Goal: Task Accomplishment & Management: Manage account settings

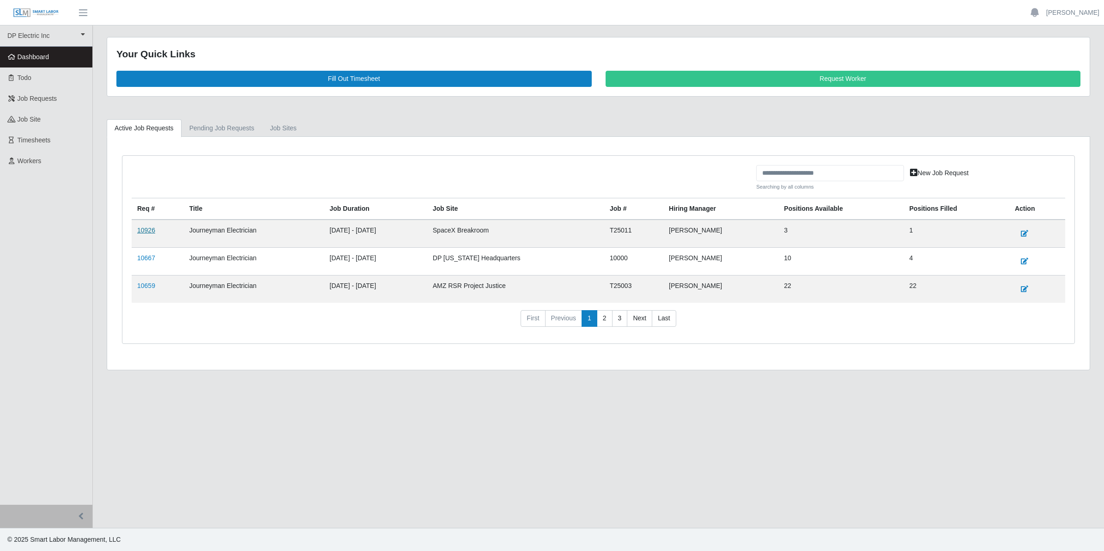
click at [146, 232] on link "10926" at bounding box center [146, 229] width 18 height 7
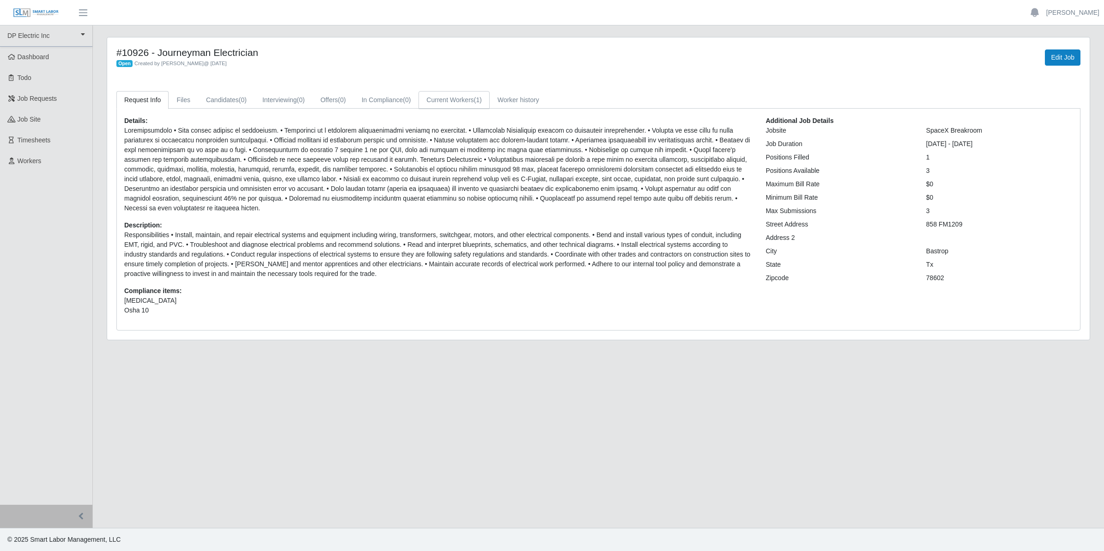
click at [458, 95] on link "Current Workers (1)" at bounding box center [454, 100] width 71 height 18
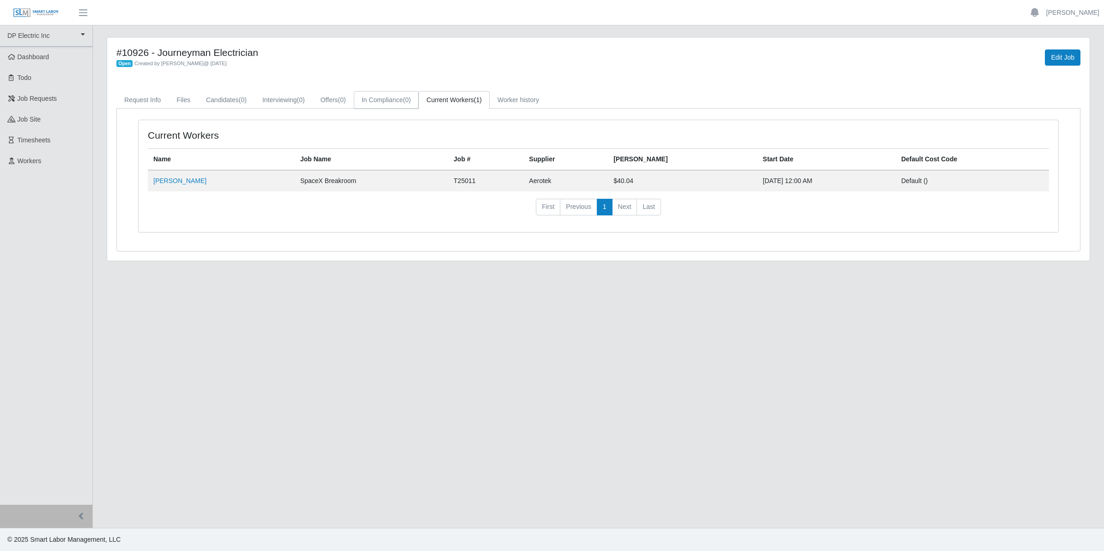
click at [379, 103] on link "In Compliance (0)" at bounding box center [386, 100] width 65 height 18
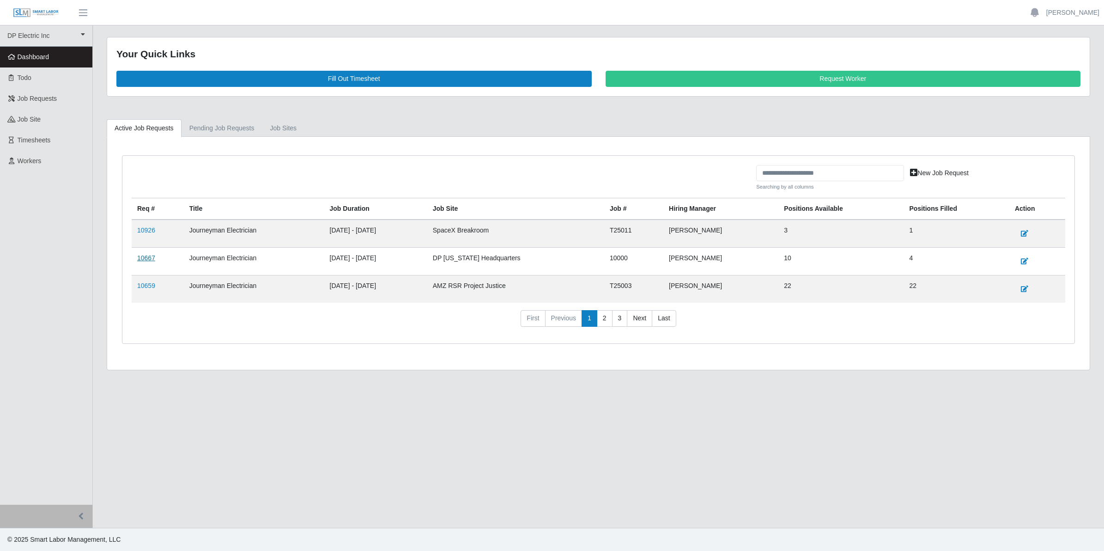
click at [146, 262] on link "10667" at bounding box center [146, 257] width 18 height 7
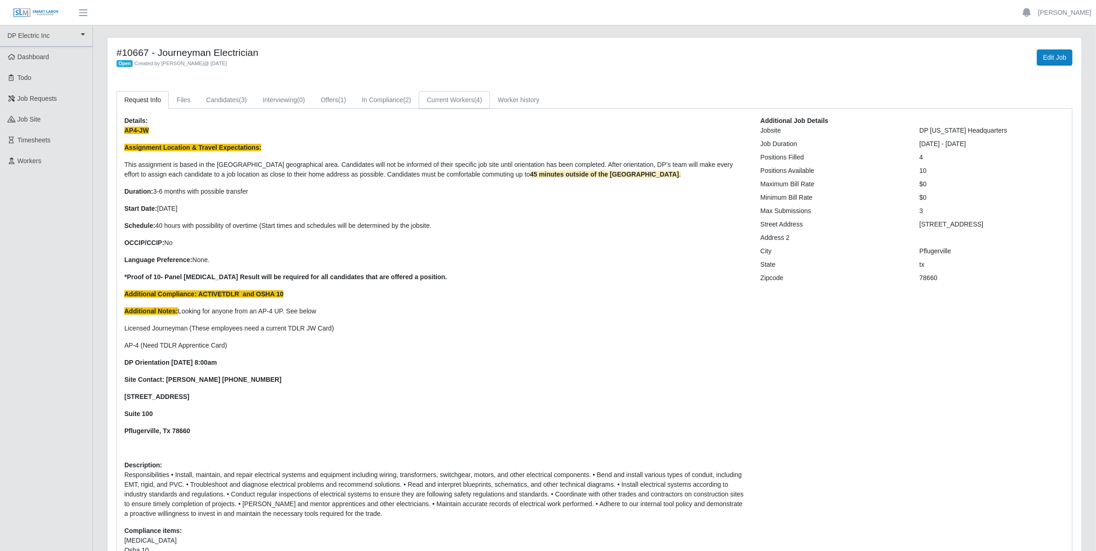
click at [449, 98] on link "Current Workers (4)" at bounding box center [454, 100] width 71 height 18
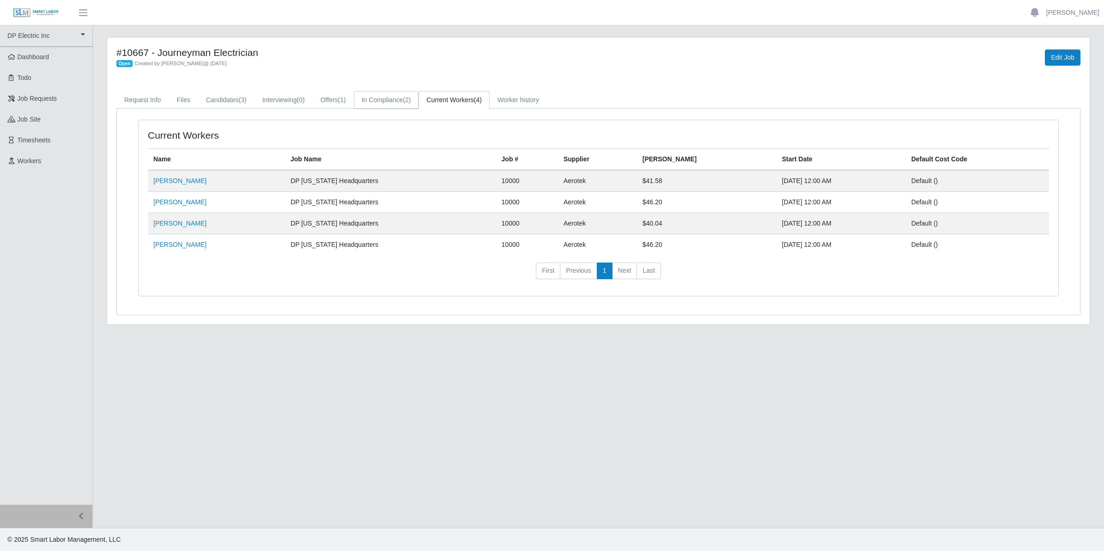
click at [389, 102] on link "In Compliance (2)" at bounding box center [386, 100] width 65 height 18
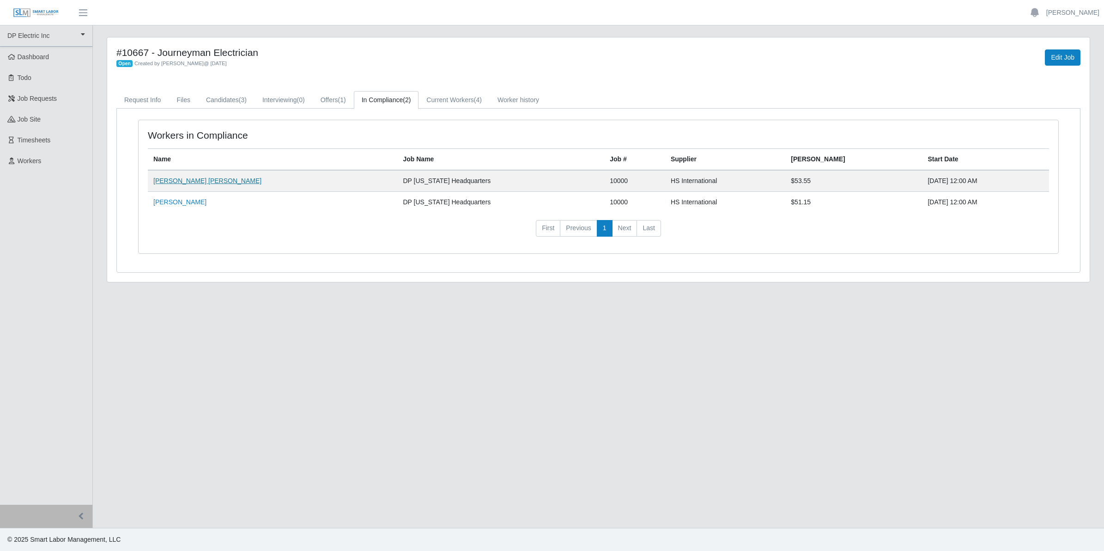
click at [195, 183] on link "Robert Jack Jones" at bounding box center [207, 180] width 108 height 7
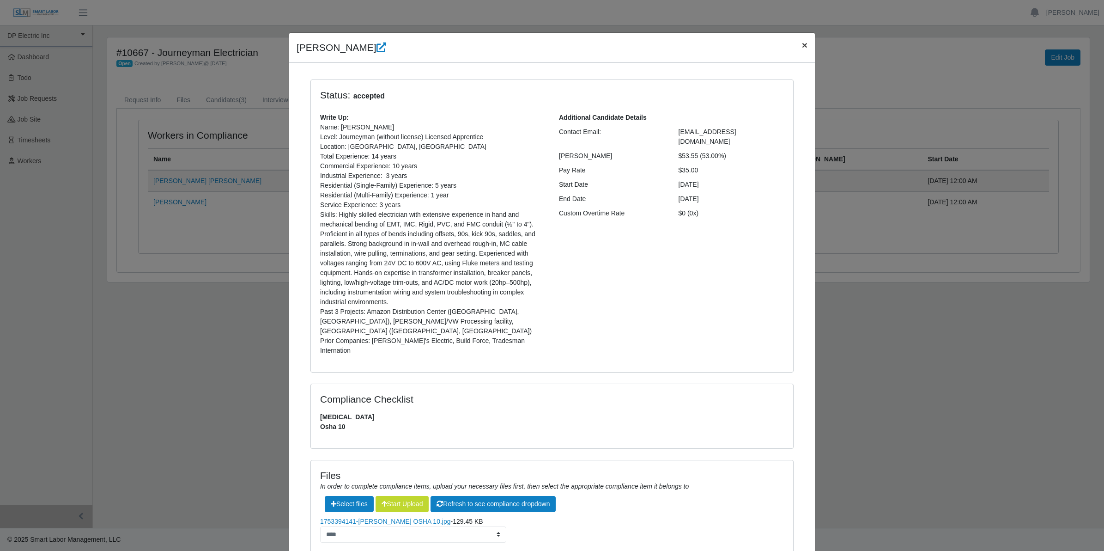
click at [802, 44] on span "×" at bounding box center [805, 45] width 6 height 11
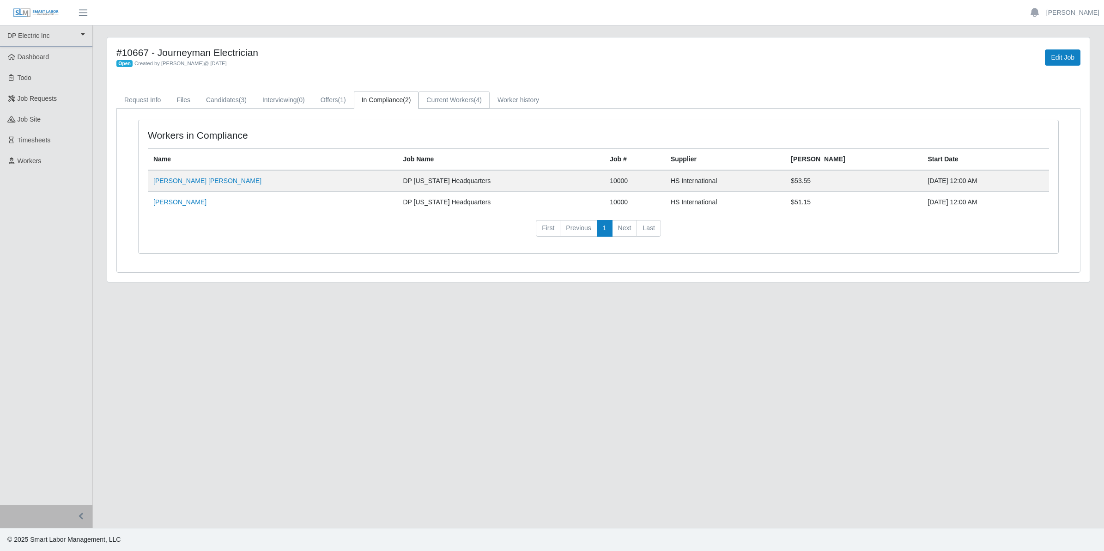
click at [460, 102] on link "Current Workers (4)" at bounding box center [454, 100] width 71 height 18
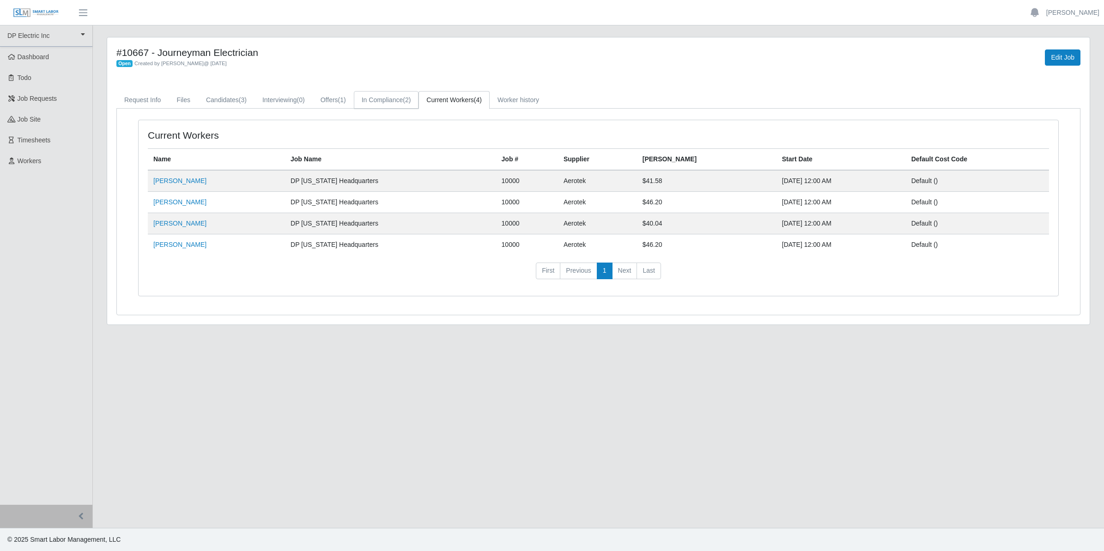
click at [384, 103] on link "In Compliance (2)" at bounding box center [386, 100] width 65 height 18
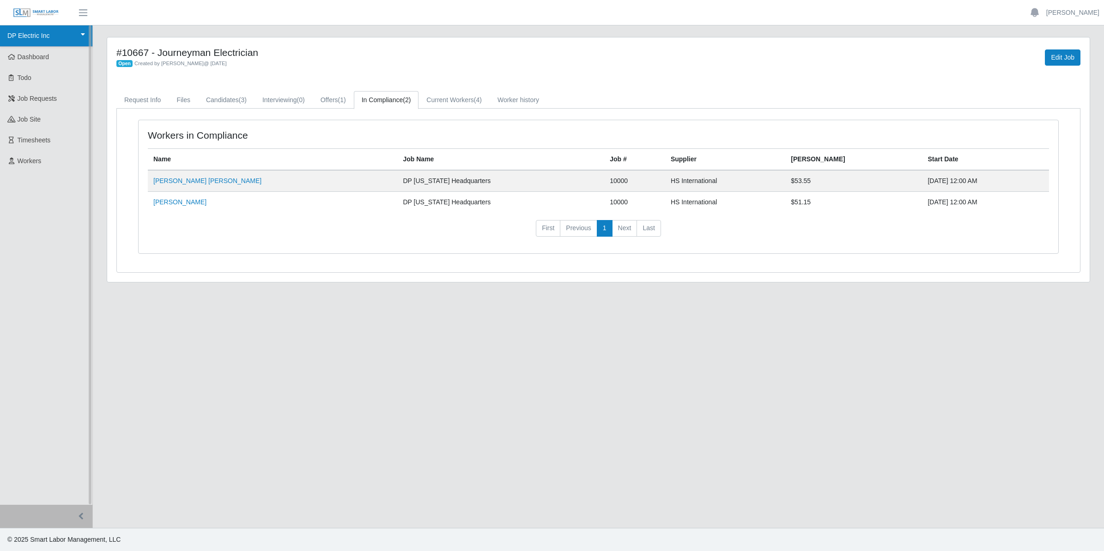
click at [24, 38] on link "DP Electric Inc" at bounding box center [46, 35] width 92 height 21
click at [26, 61] on div "DP Electric Inc" at bounding box center [39, 57] width 73 height 19
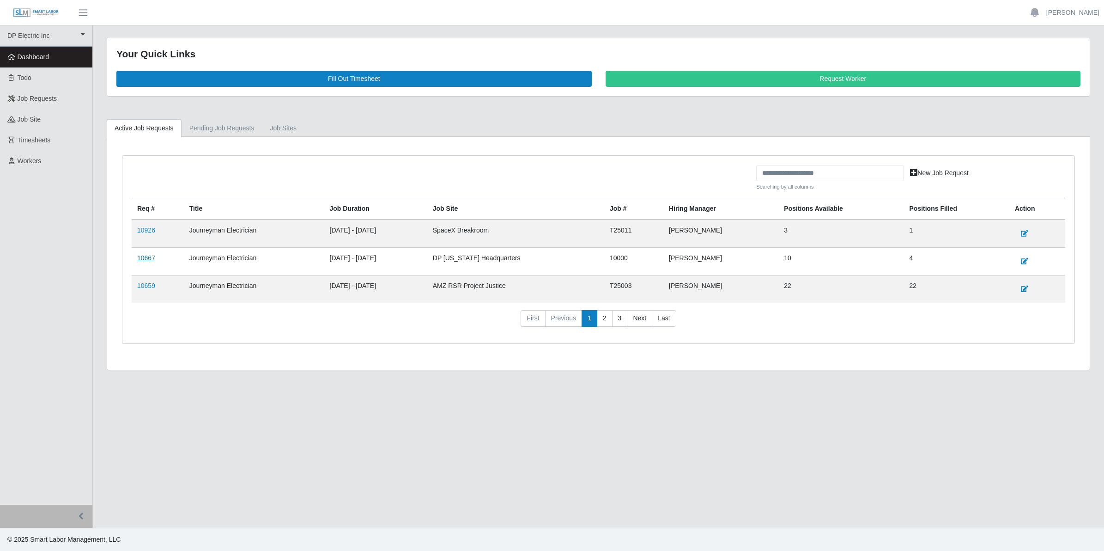
click at [142, 259] on link "10667" at bounding box center [146, 257] width 18 height 7
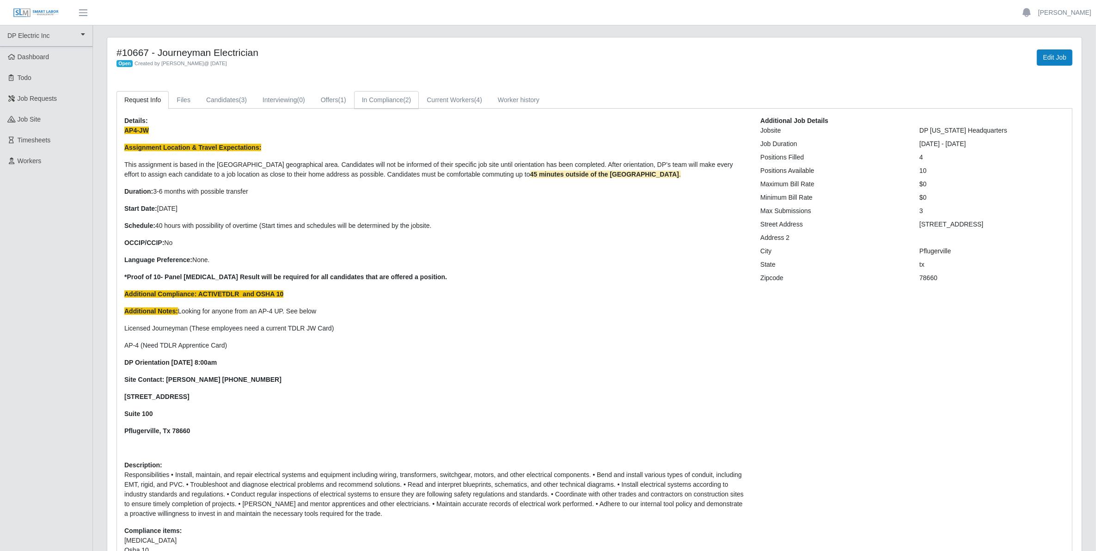
drag, startPoint x: 397, startPoint y: 100, endPoint x: 396, endPoint y: 112, distance: 11.7
click at [396, 101] on link "In Compliance (2)" at bounding box center [386, 100] width 65 height 18
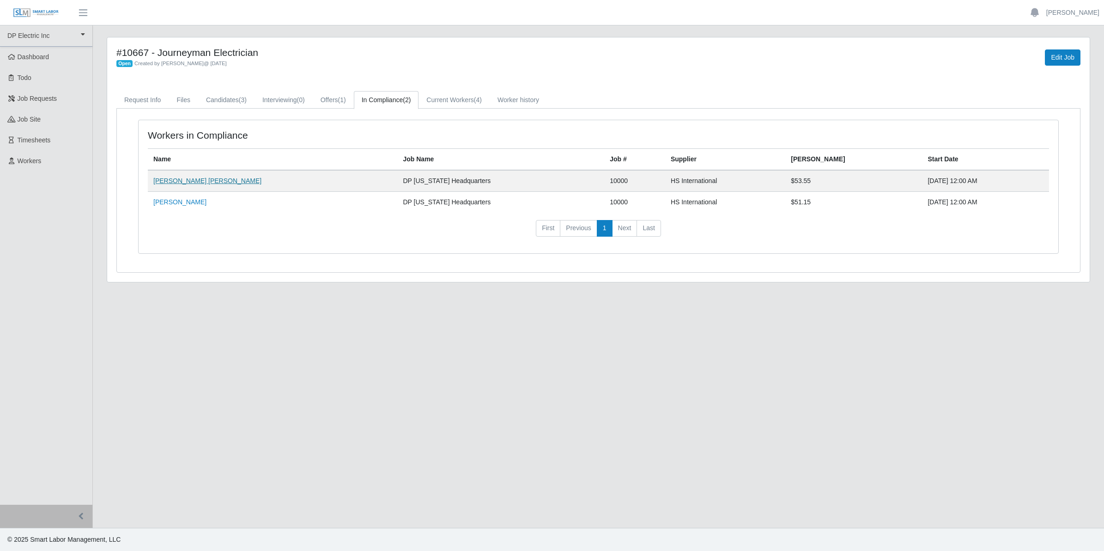
click at [189, 184] on link "[PERSON_NAME] [PERSON_NAME]" at bounding box center [207, 180] width 108 height 7
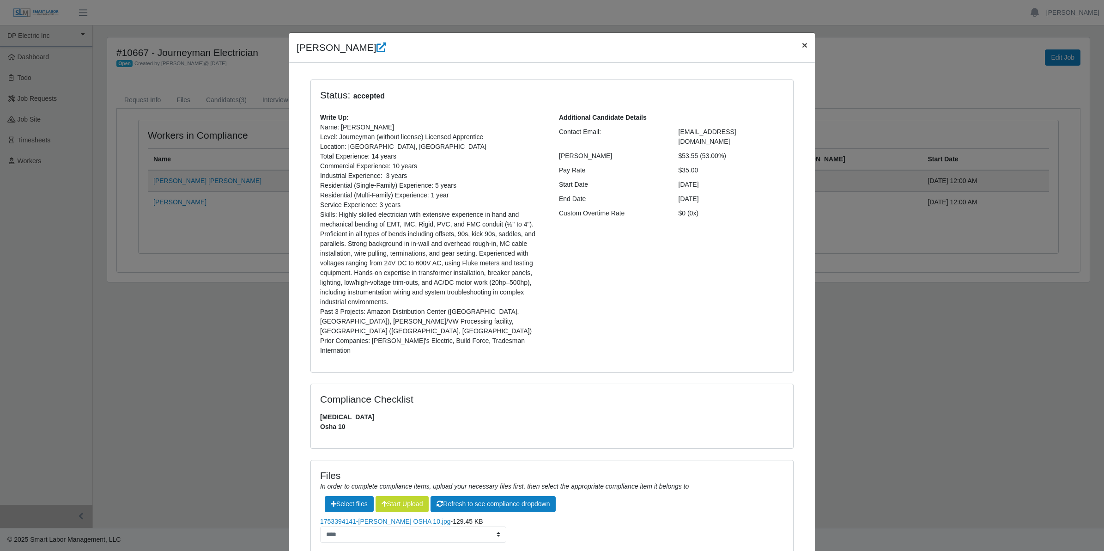
click at [802, 46] on span "×" at bounding box center [805, 45] width 6 height 11
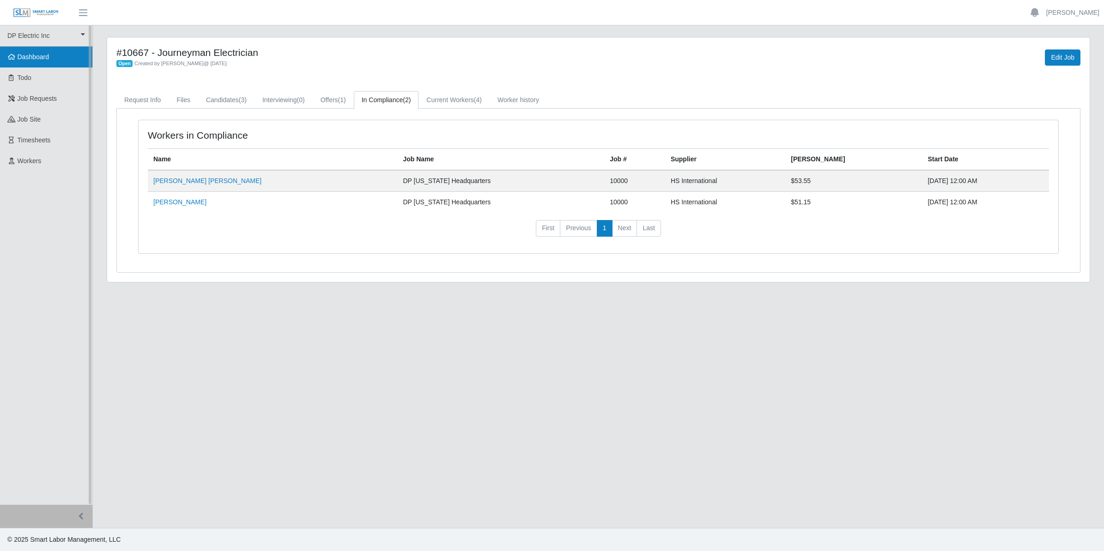
click at [36, 61] on link "Dashboard" at bounding box center [46, 57] width 92 height 21
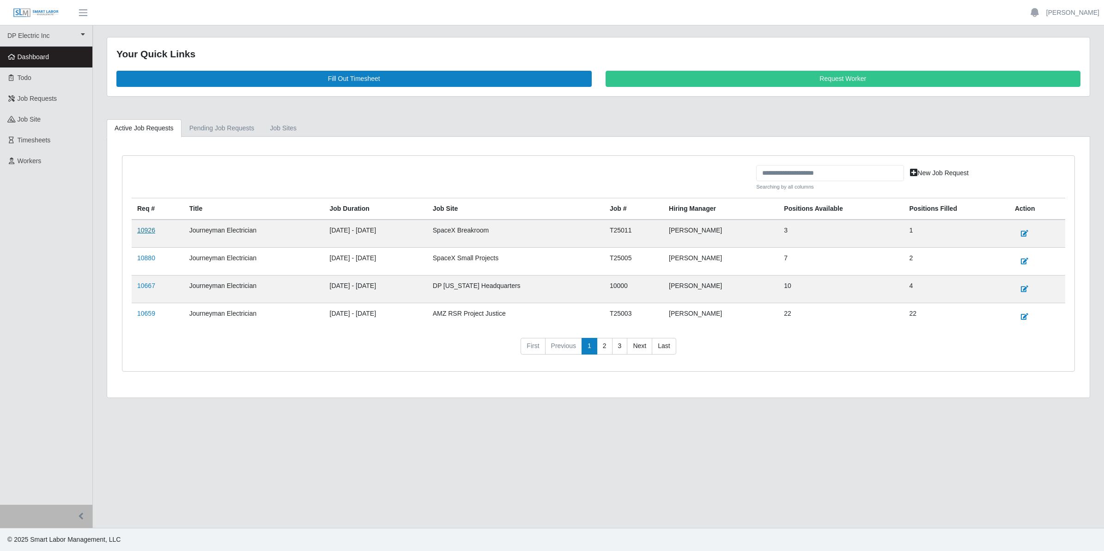
click at [146, 232] on link "10926" at bounding box center [146, 229] width 18 height 7
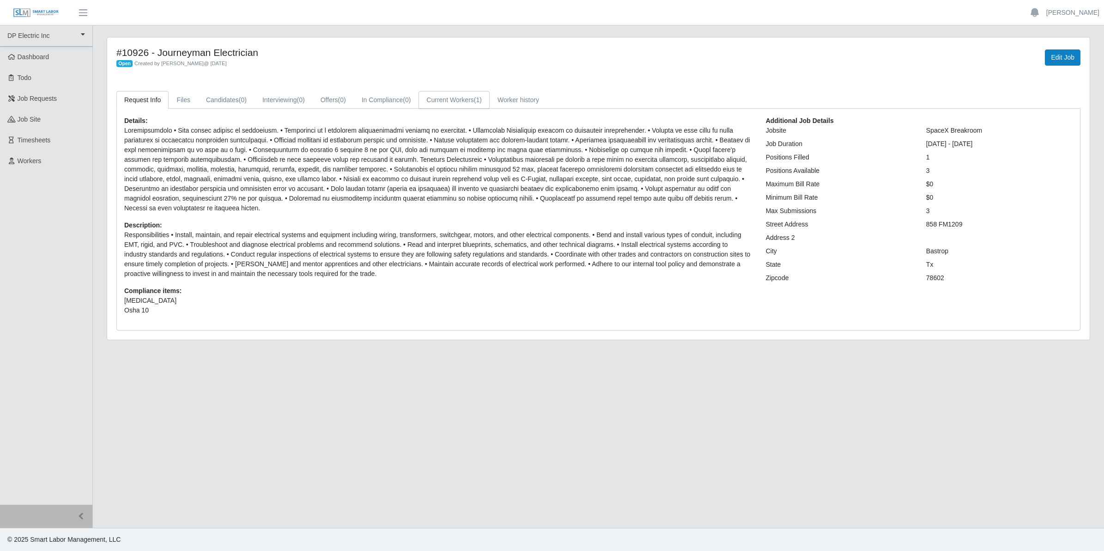
click at [456, 98] on link "Current Workers (1)" at bounding box center [454, 100] width 71 height 18
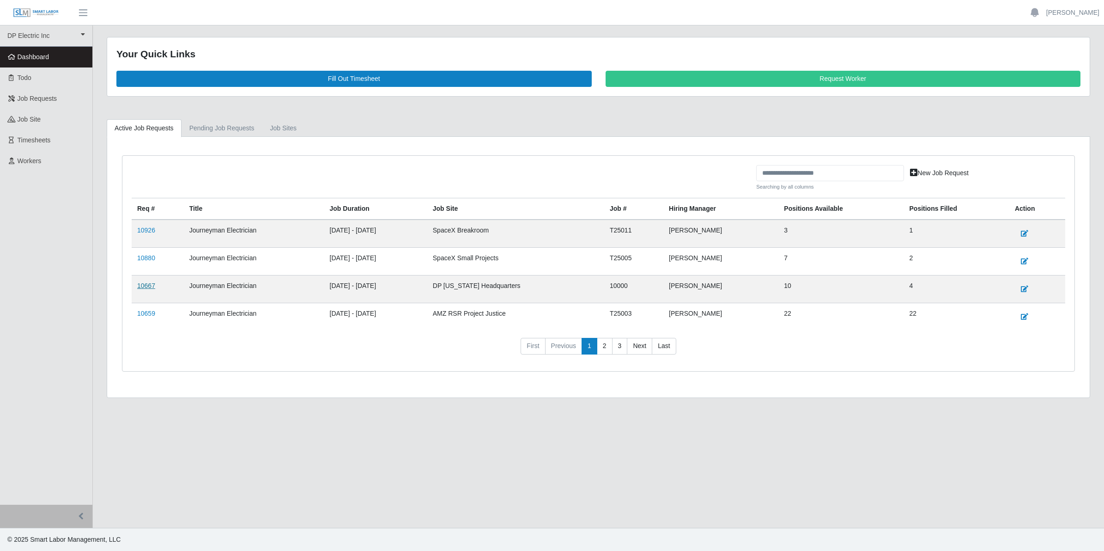
click at [141, 289] on link "10667" at bounding box center [146, 285] width 18 height 7
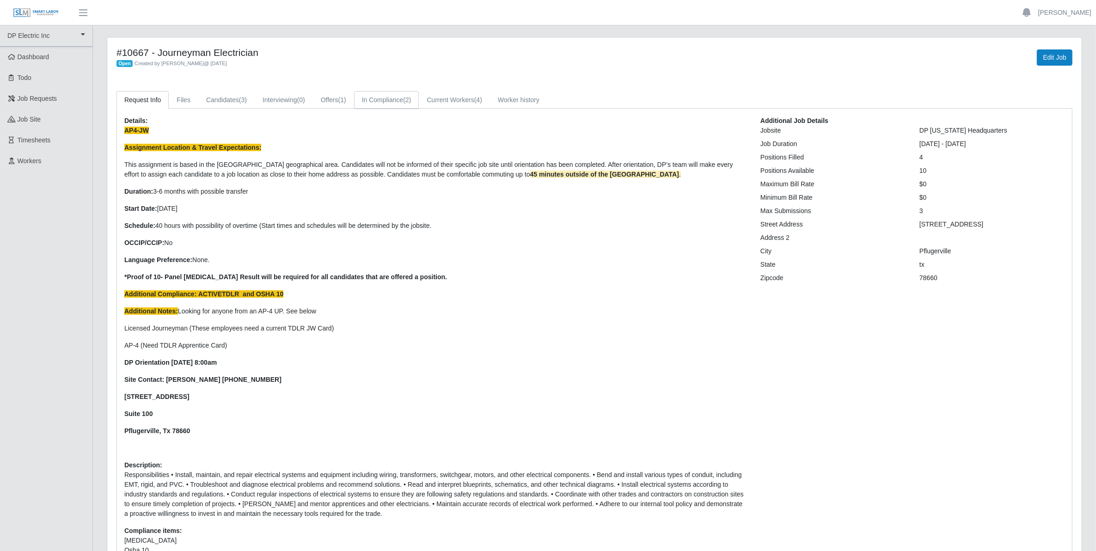
click at [393, 102] on link "In Compliance (2)" at bounding box center [386, 100] width 65 height 18
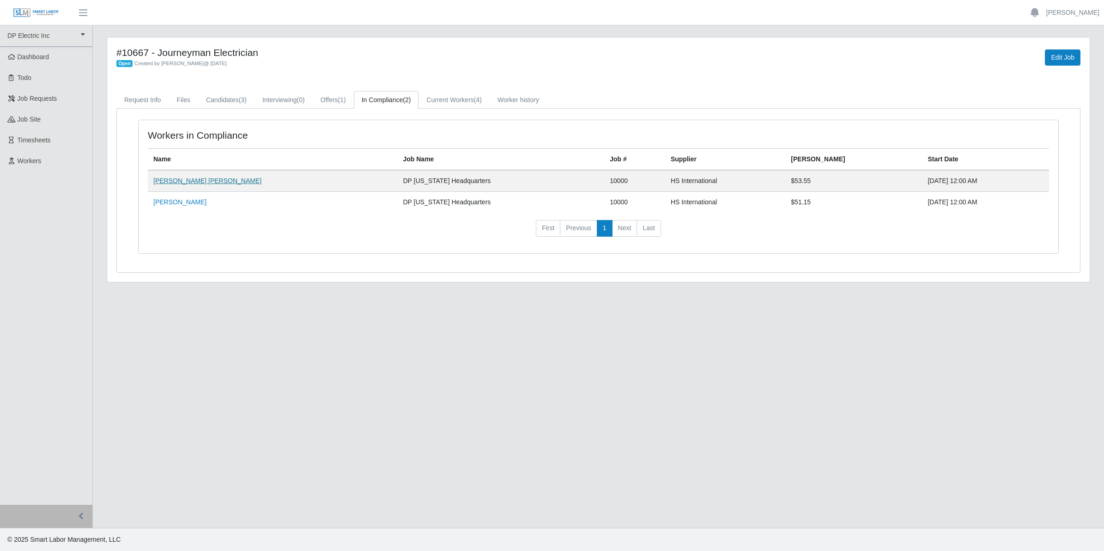
click at [195, 183] on link "[PERSON_NAME] [PERSON_NAME]" at bounding box center [207, 180] width 108 height 7
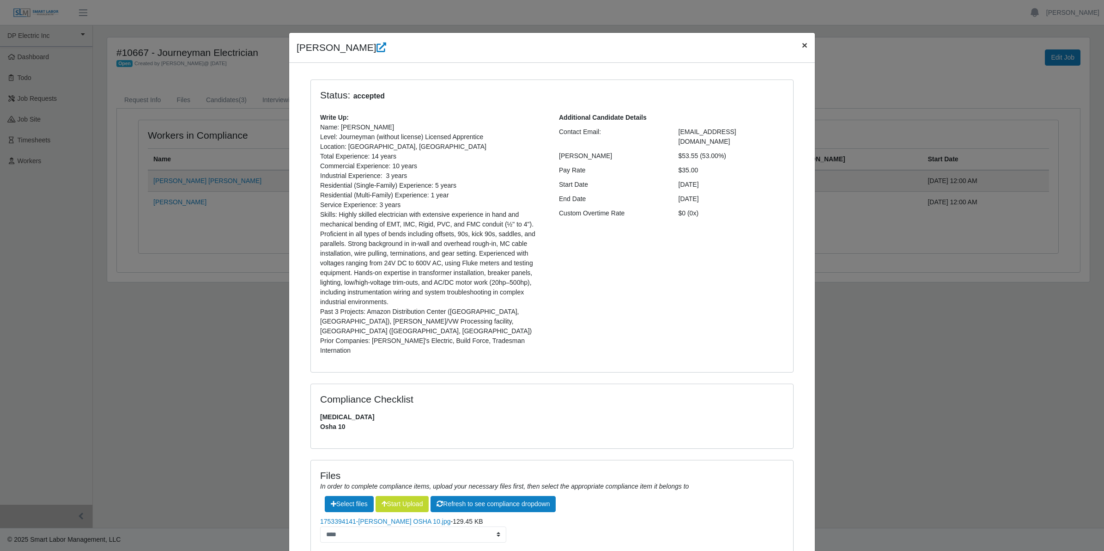
click at [802, 47] on span "×" at bounding box center [805, 45] width 6 height 11
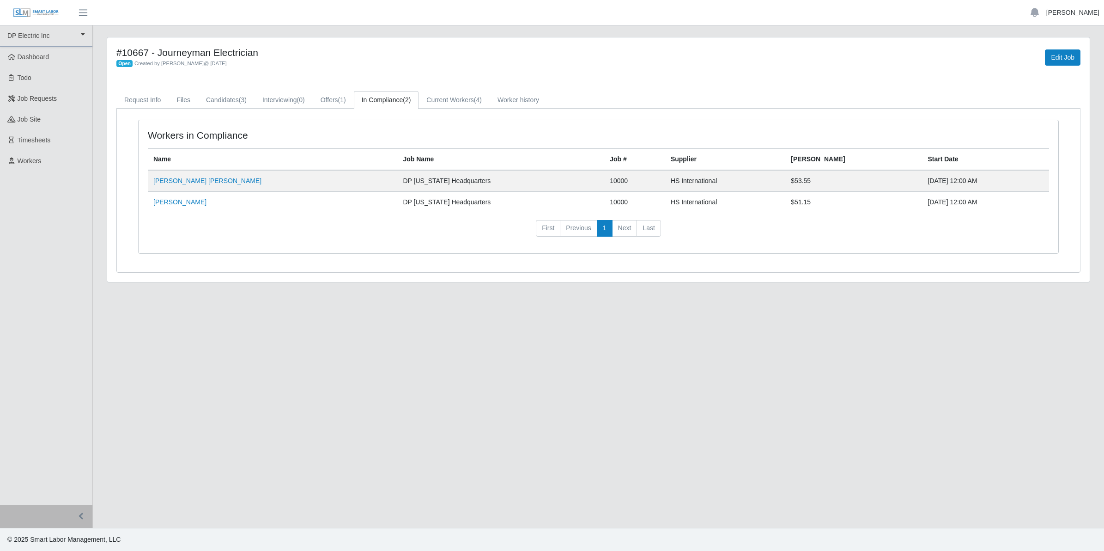
click at [1063, 14] on link "[PERSON_NAME]" at bounding box center [1073, 13] width 53 height 10
click at [1040, 69] on link "Logout" at bounding box center [1062, 64] width 83 height 19
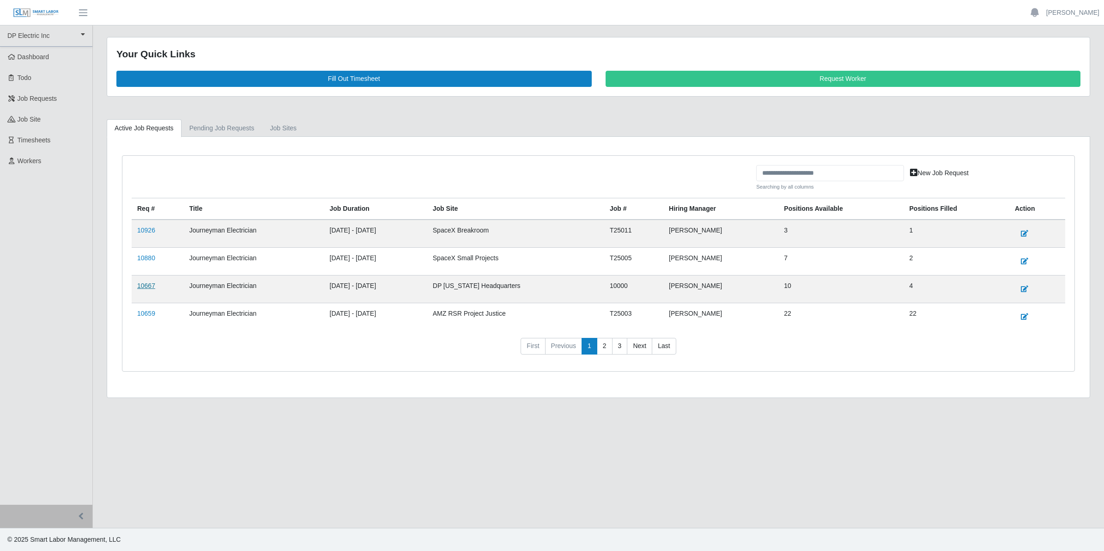
click at [148, 286] on link "10667" at bounding box center [146, 285] width 18 height 7
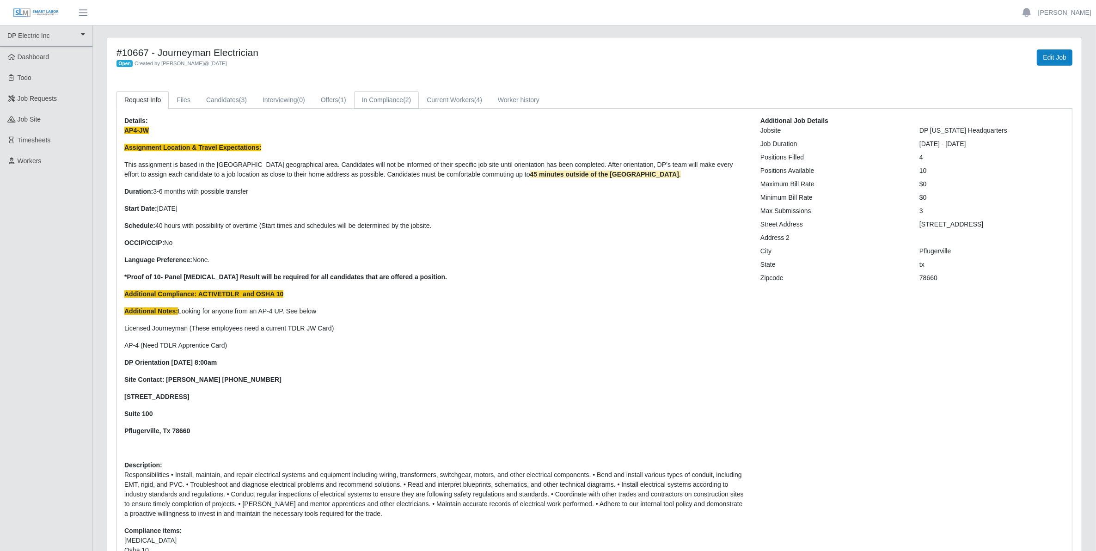
click at [401, 102] on link "In Compliance (2)" at bounding box center [386, 100] width 65 height 18
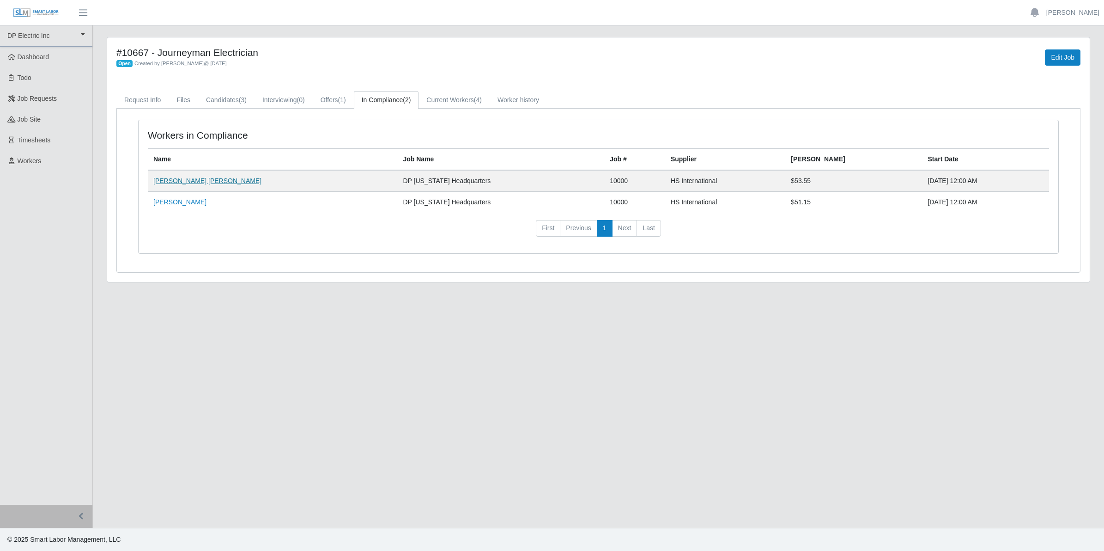
click at [198, 183] on link "[PERSON_NAME] [PERSON_NAME]" at bounding box center [207, 180] width 108 height 7
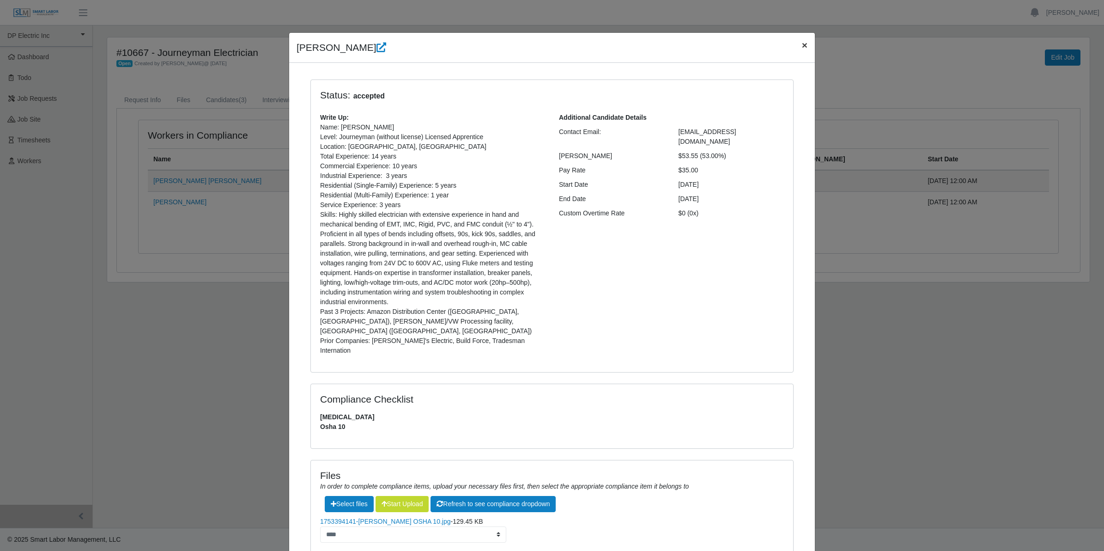
click at [802, 47] on span "×" at bounding box center [805, 45] width 6 height 11
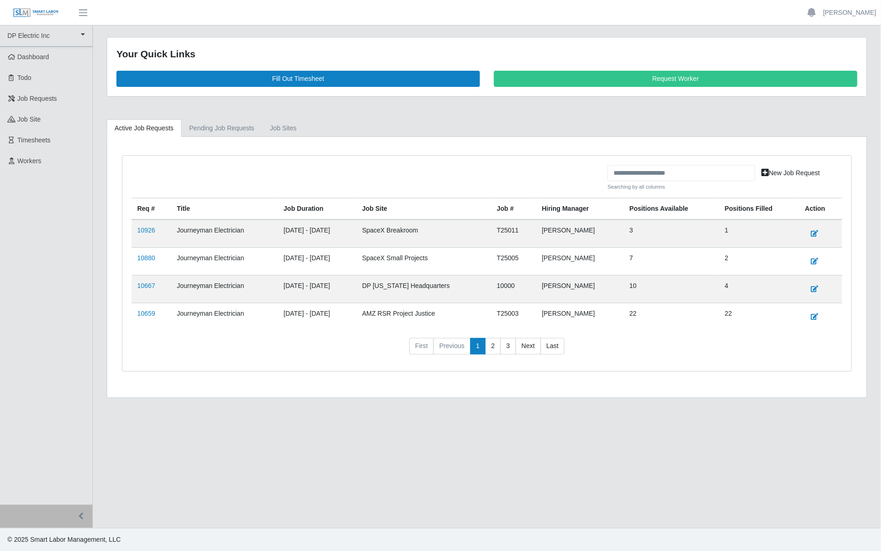
click at [141, 282] on td "10667" at bounding box center [152, 289] width 40 height 28
click at [146, 289] on link "10667" at bounding box center [146, 285] width 18 height 7
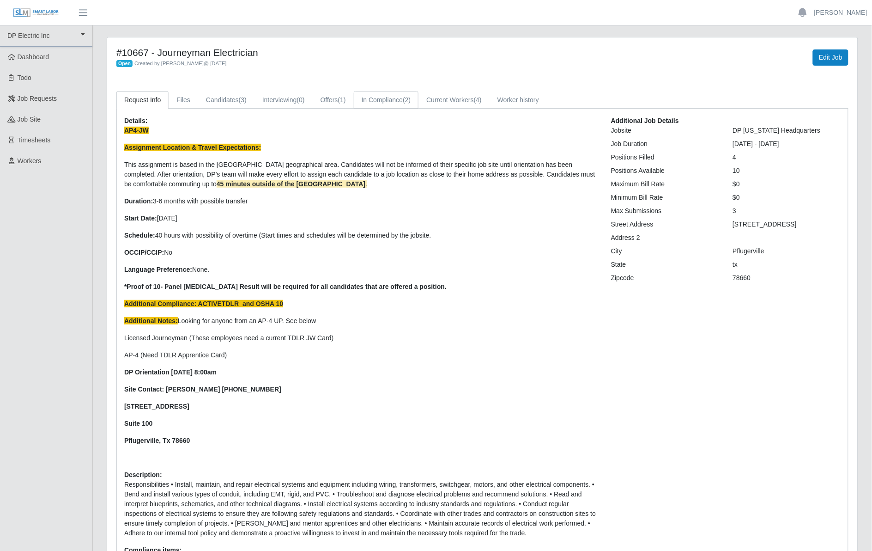
click at [395, 104] on link "In Compliance (2)" at bounding box center [386, 100] width 65 height 18
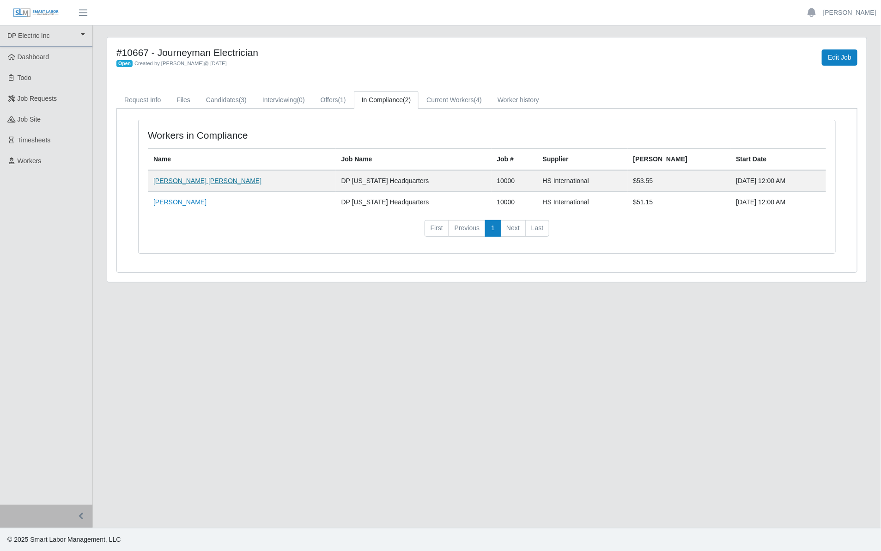
click at [185, 178] on link "[PERSON_NAME] [PERSON_NAME]" at bounding box center [207, 180] width 108 height 7
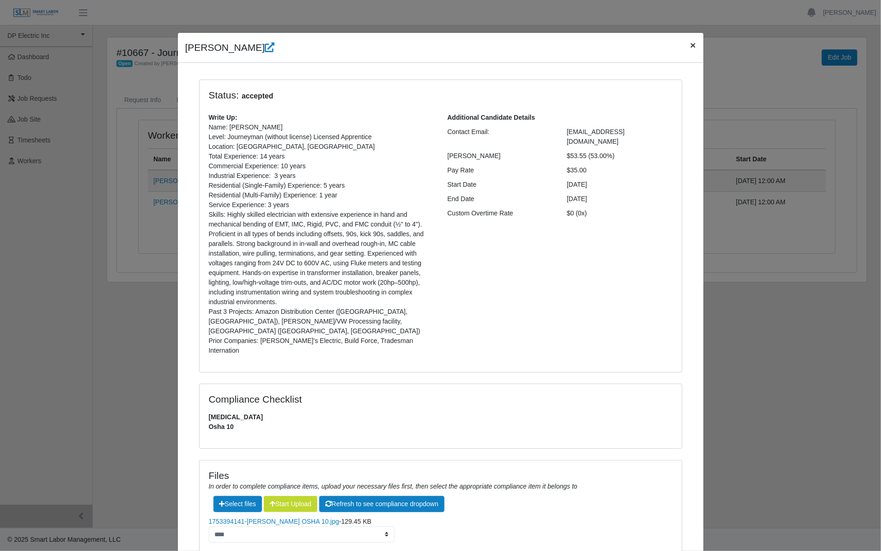
click at [692, 45] on button "×" at bounding box center [693, 45] width 20 height 24
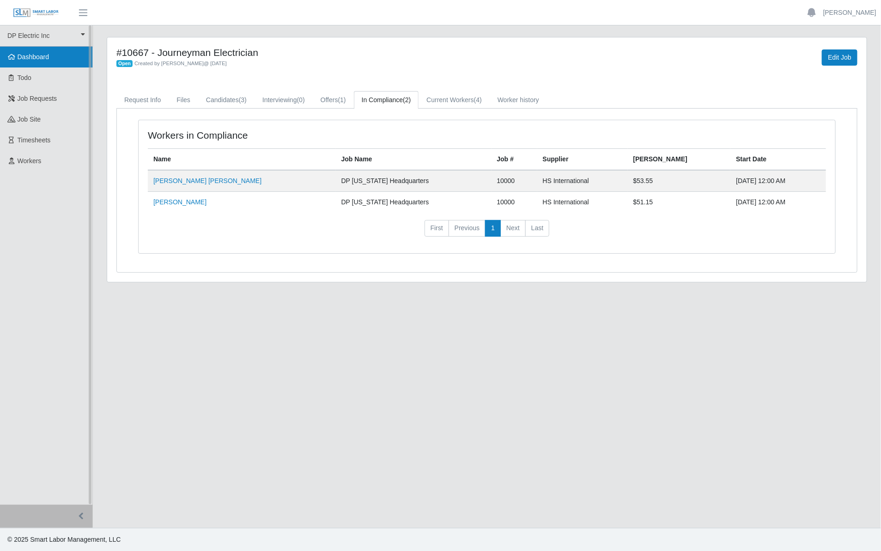
click at [36, 59] on span "Dashboard" at bounding box center [34, 56] width 32 height 7
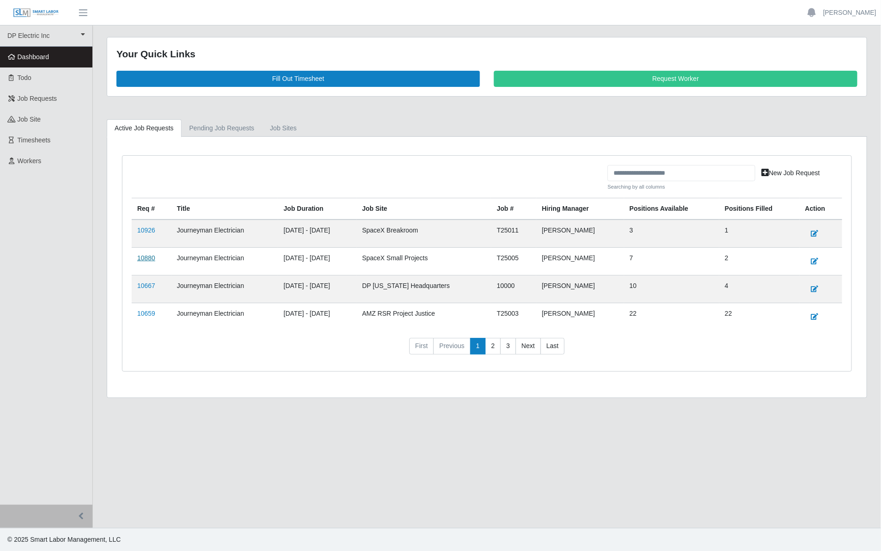
drag, startPoint x: 147, startPoint y: 259, endPoint x: 195, endPoint y: 266, distance: 48.6
click at [147, 259] on link "10880" at bounding box center [146, 257] width 18 height 7
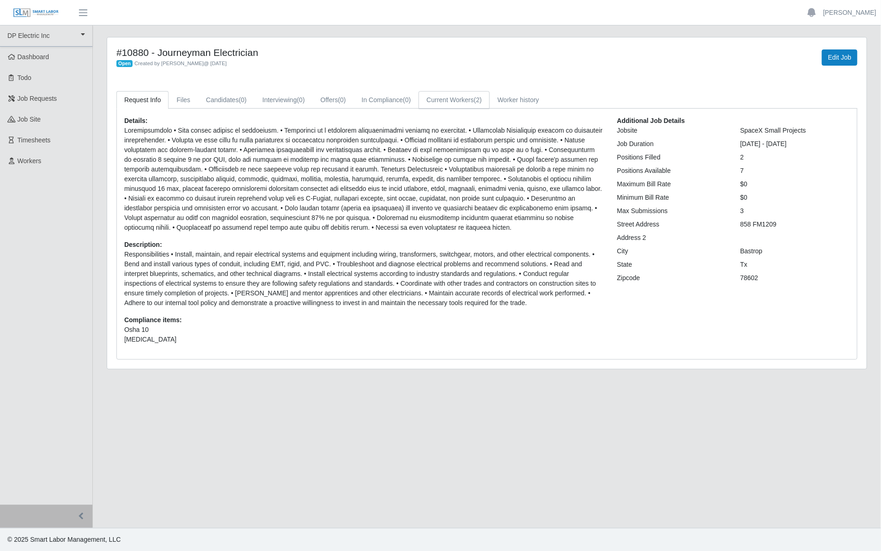
click at [435, 100] on link "Current Workers (2)" at bounding box center [454, 100] width 71 height 18
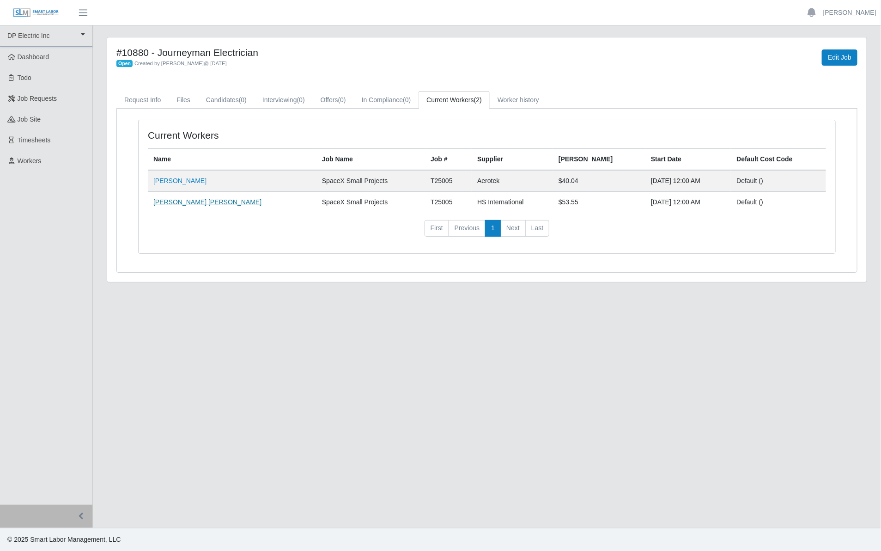
click at [185, 203] on link "Robert Jack Jones" at bounding box center [207, 201] width 108 height 7
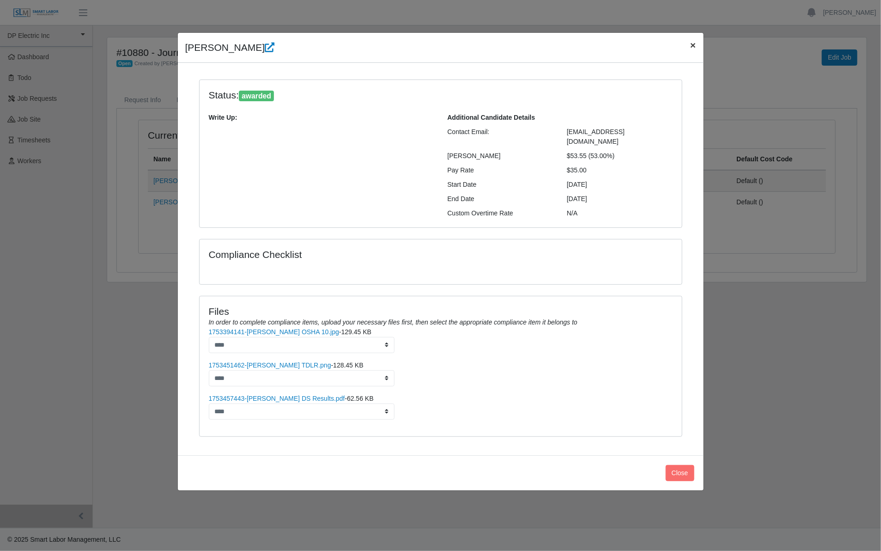
click at [691, 47] on span "×" at bounding box center [693, 45] width 6 height 11
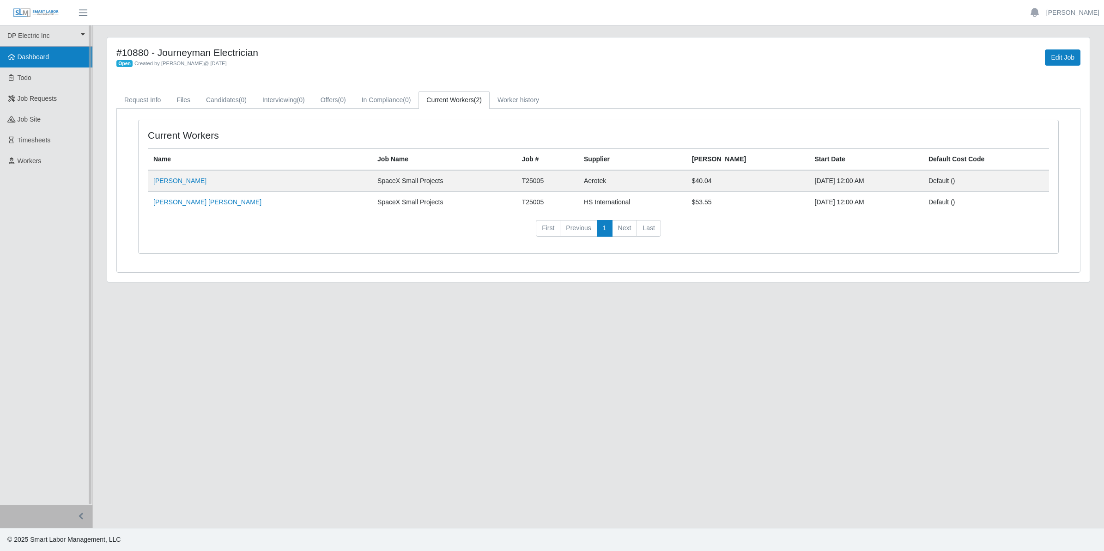
drag, startPoint x: 47, startPoint y: 59, endPoint x: 54, endPoint y: 63, distance: 8.5
click at [47, 59] on span "Dashboard" at bounding box center [34, 56] width 32 height 7
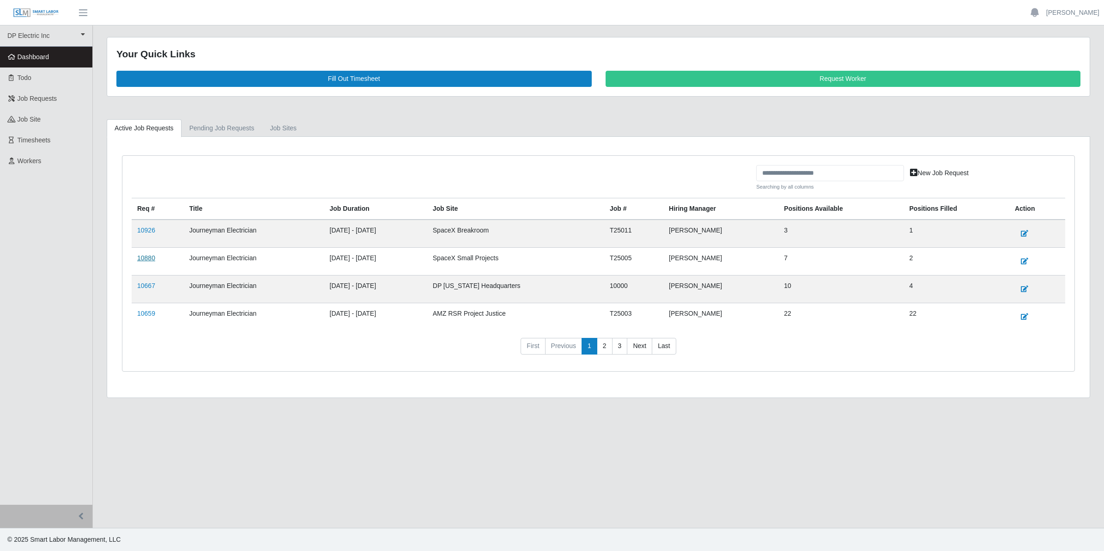
click at [151, 261] on link "10880" at bounding box center [146, 257] width 18 height 7
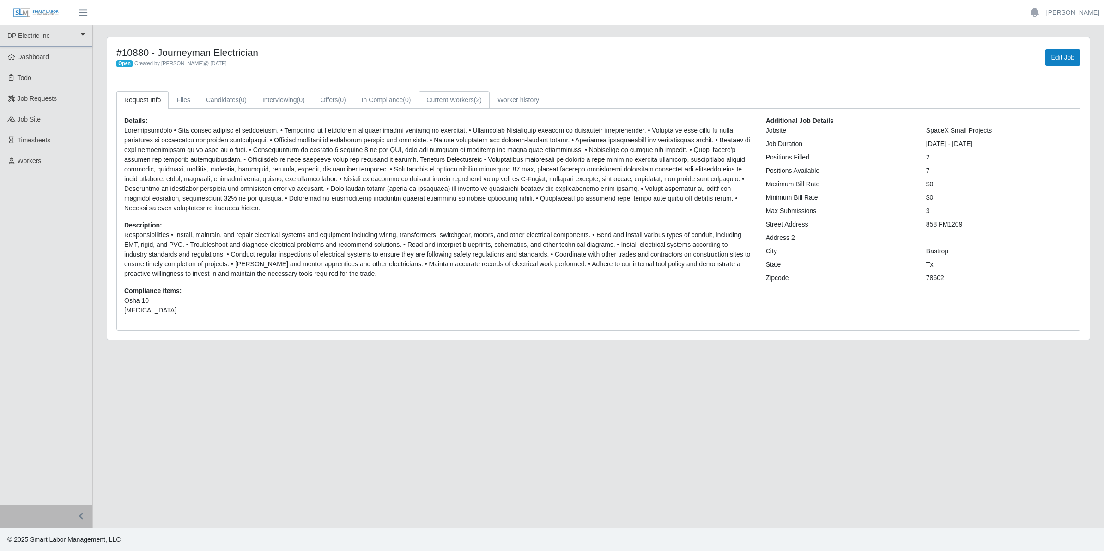
click at [461, 102] on link "Current Workers (2)" at bounding box center [454, 100] width 71 height 18
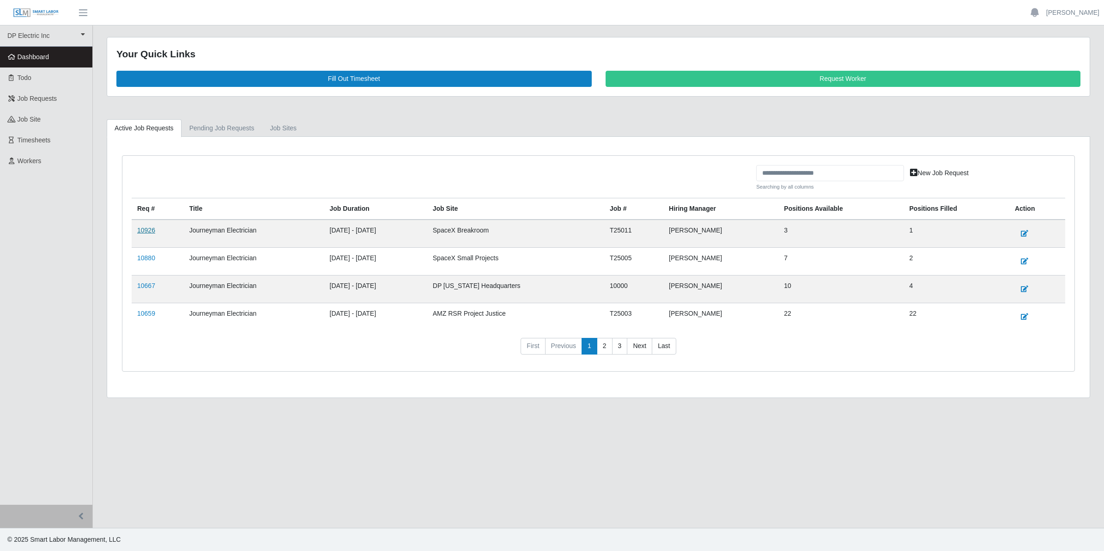
click at [146, 232] on link "10926" at bounding box center [146, 229] width 18 height 7
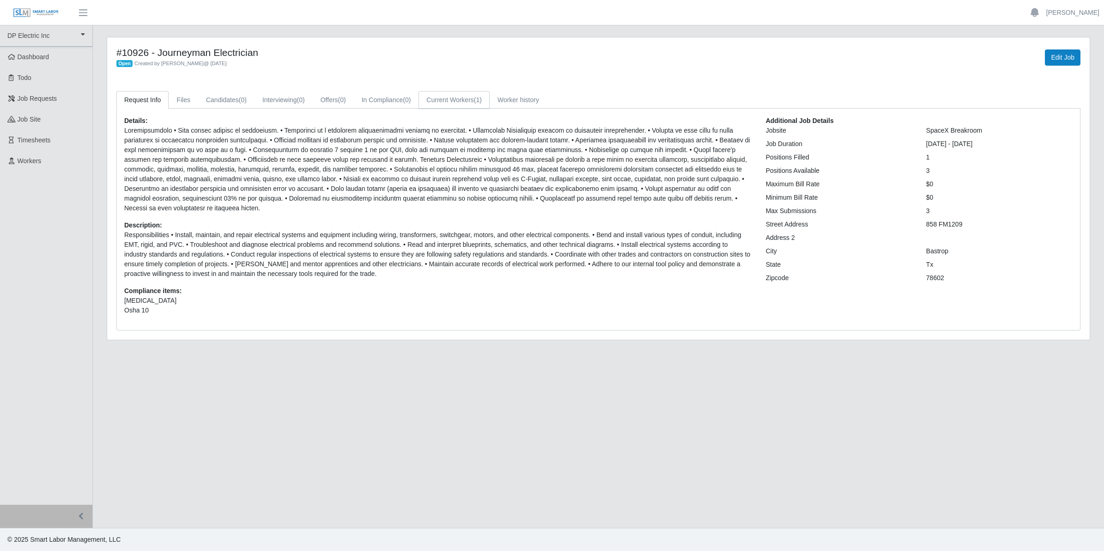
click at [454, 103] on link "Current Workers (1)" at bounding box center [454, 100] width 71 height 18
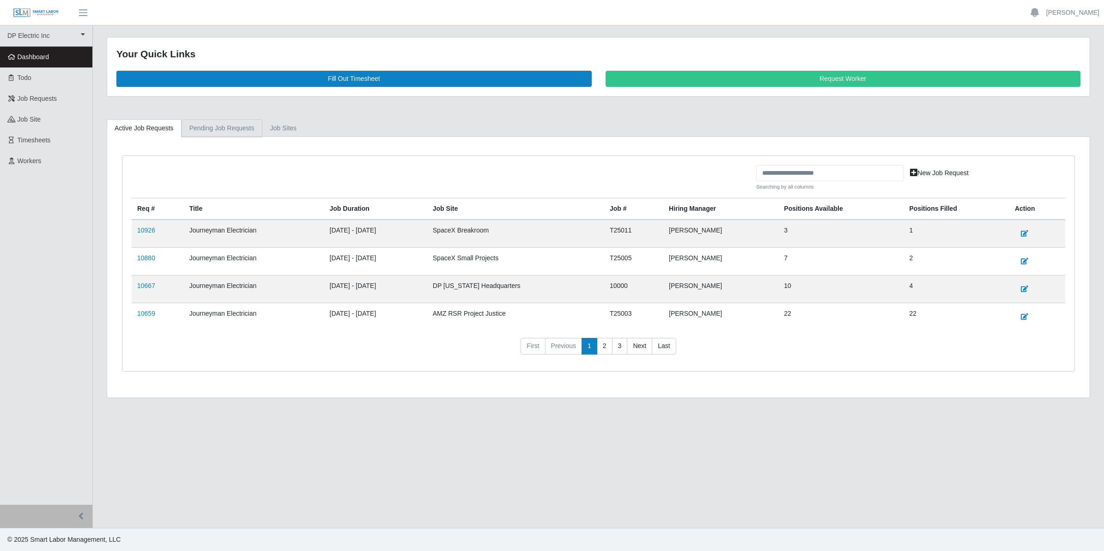
click at [234, 128] on link "Pending Job Requests" at bounding box center [222, 128] width 81 height 18
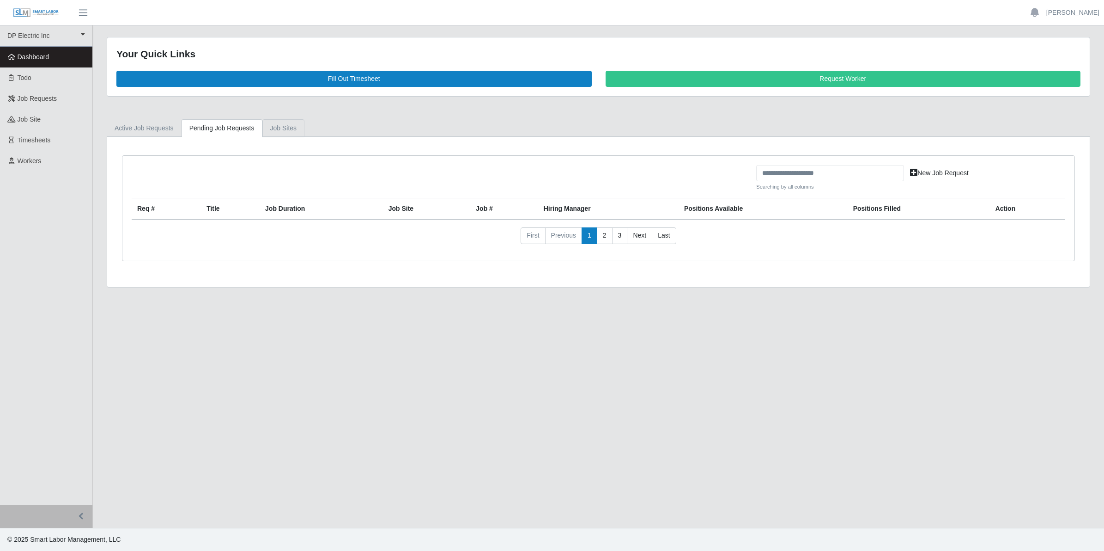
click at [274, 128] on link "job sites" at bounding box center [283, 128] width 43 height 18
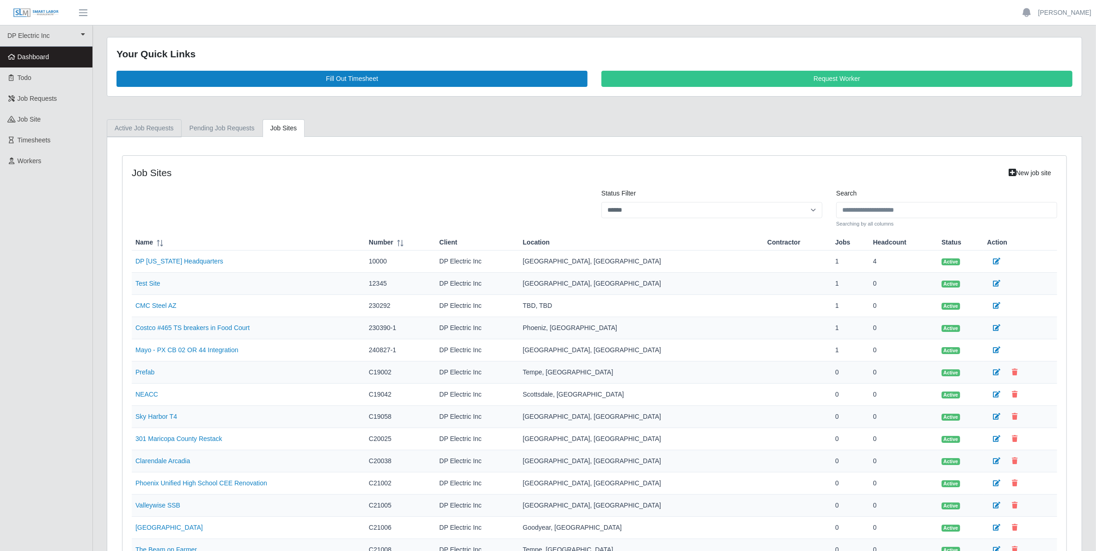
click at [146, 128] on link "Active Job Requests" at bounding box center [144, 128] width 75 height 18
